Goal: Information Seeking & Learning: Learn about a topic

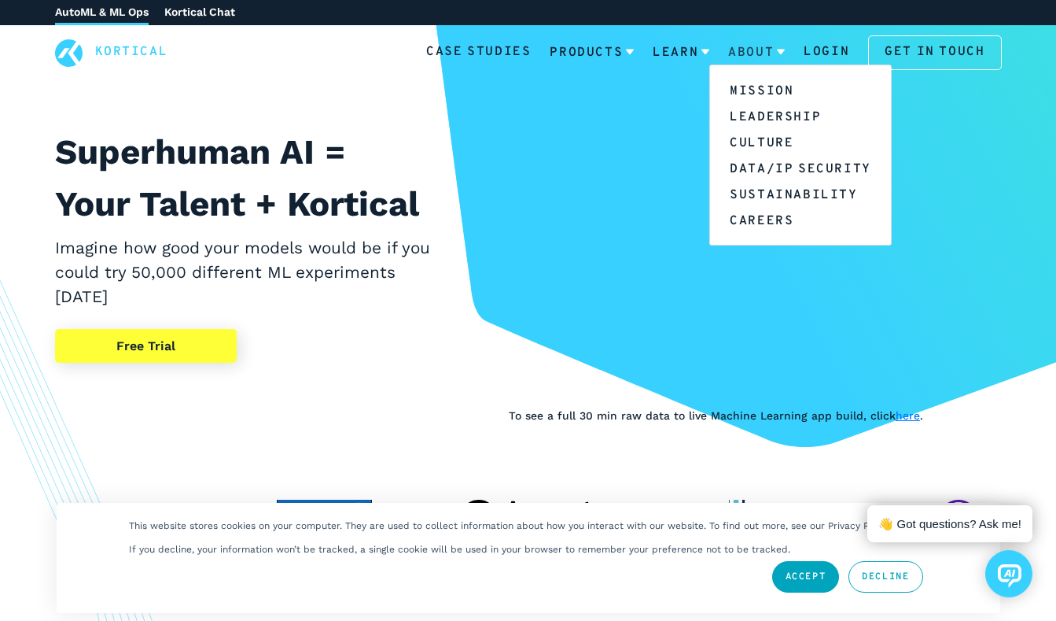
click at [784, 54] on link "About" at bounding box center [756, 52] width 57 height 41
click at [777, 113] on link "Leadership" at bounding box center [800, 116] width 181 height 26
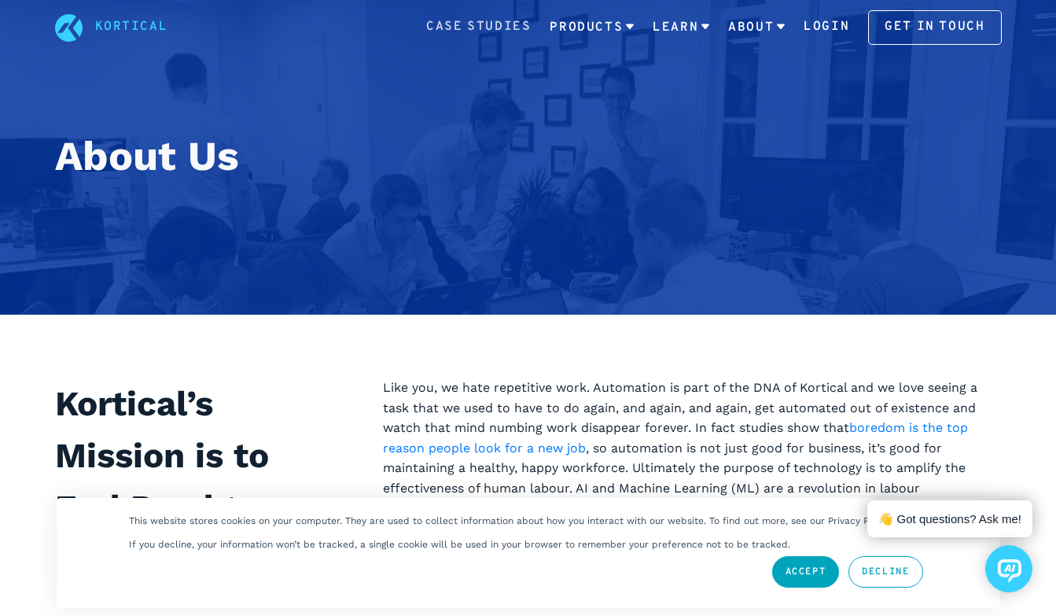
click at [516, 29] on link "Case Studies" at bounding box center [478, 27] width 105 height 20
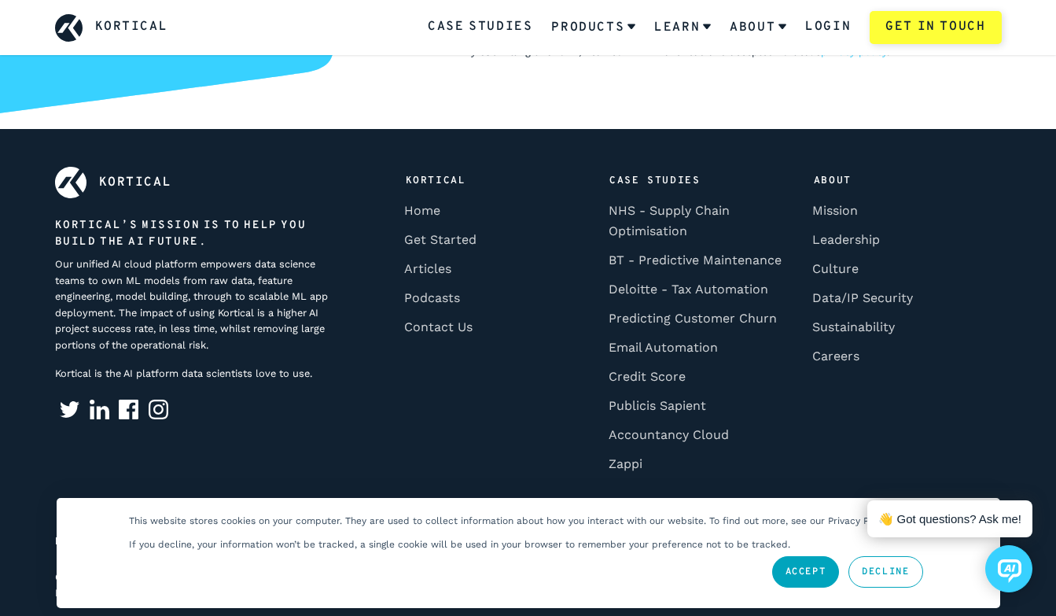
scroll to position [2311, 0]
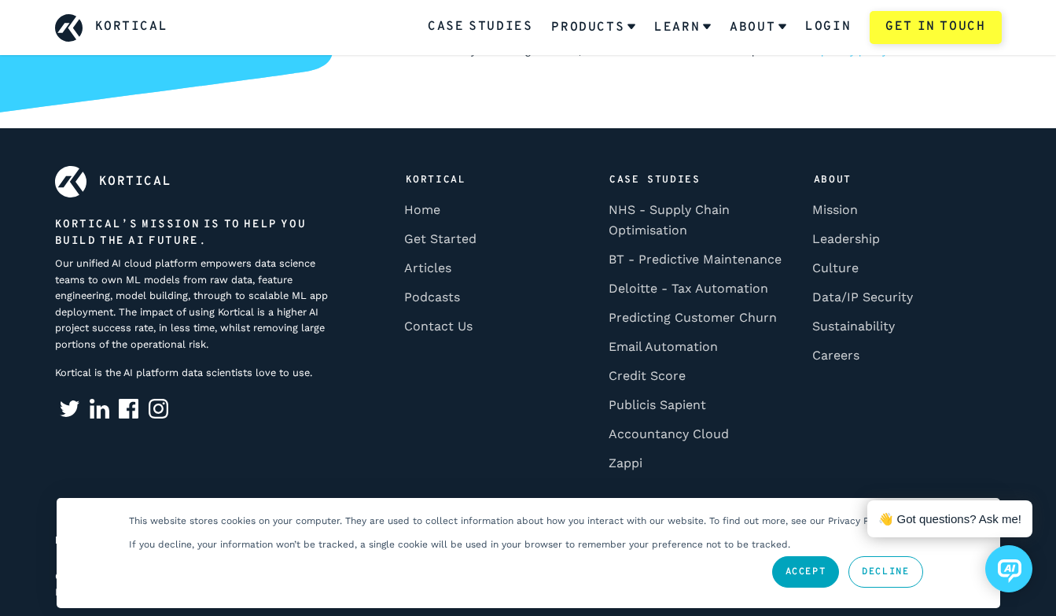
click at [1021, 568] on icon at bounding box center [1010, 568] width 24 height 18
